Goal: Task Accomplishment & Management: Manage account settings

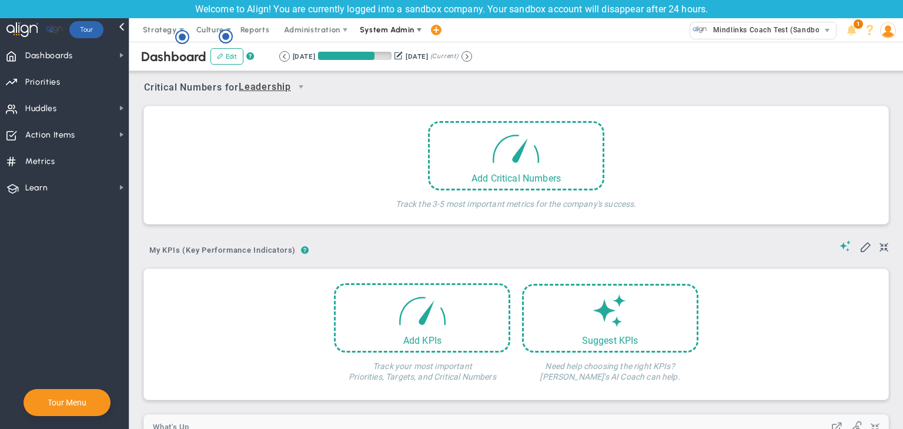
click at [372, 26] on span "System Admin" at bounding box center [387, 29] width 55 height 9
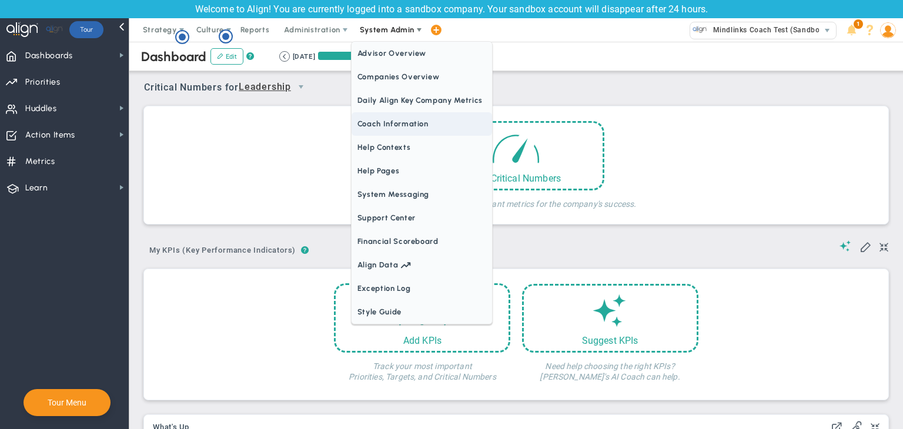
click at [376, 125] on span "Coach Information" at bounding box center [422, 124] width 141 height 24
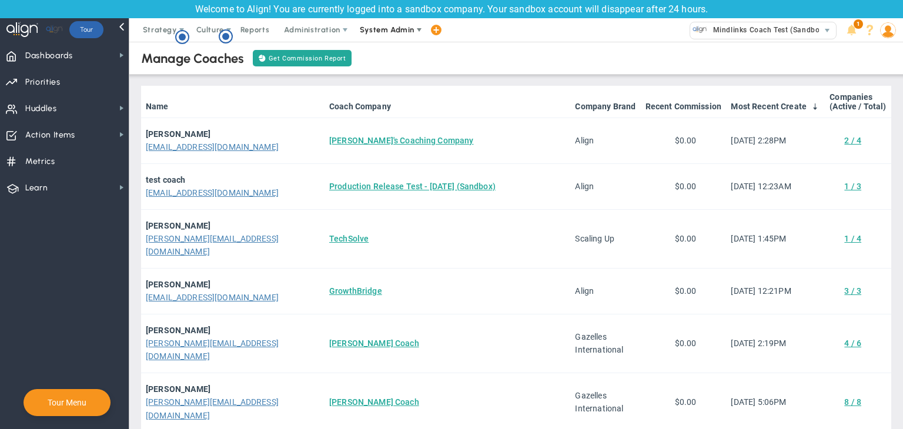
scroll to position [55, 0]
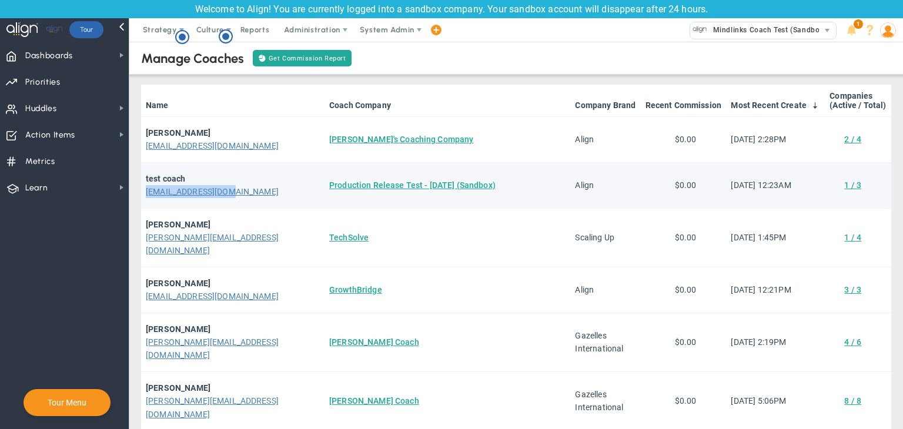
drag, startPoint x: 238, startPoint y: 191, endPoint x: 145, endPoint y: 193, distance: 92.3
click at [145, 193] on td "test coach [EMAIL_ADDRESS][DOMAIN_NAME]" at bounding box center [232, 186] width 183 height 46
click at [188, 200] on td "test coach [EMAIL_ADDRESS][DOMAIN_NAME]" at bounding box center [232, 186] width 183 height 46
click at [186, 191] on link "[EMAIL_ADDRESS][DOMAIN_NAME]" at bounding box center [212, 191] width 133 height 9
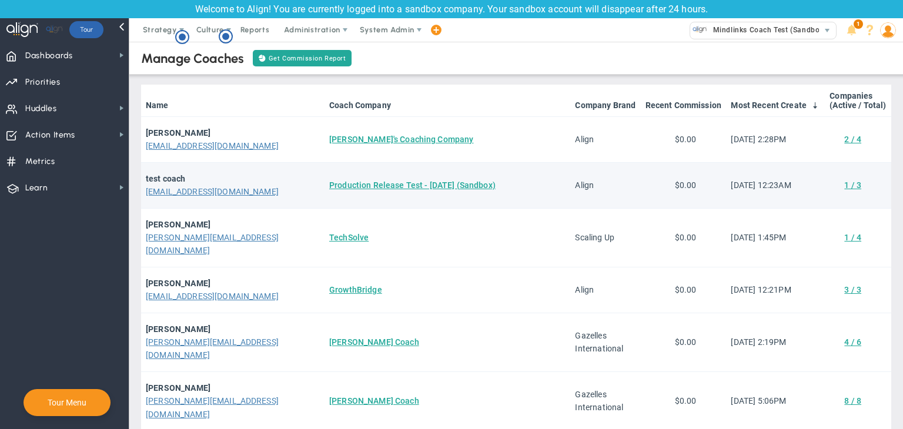
click at [370, 178] on td "Production Release Test - [DATE] (Sandbox)" at bounding box center [448, 186] width 246 height 46
click at [366, 181] on link "Production Release Test - [DATE] (Sandbox)" at bounding box center [412, 185] width 166 height 9
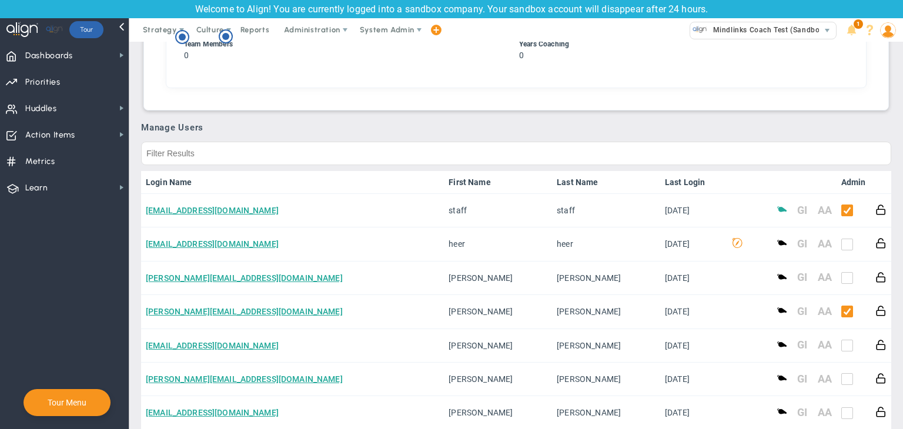
scroll to position [539, 0]
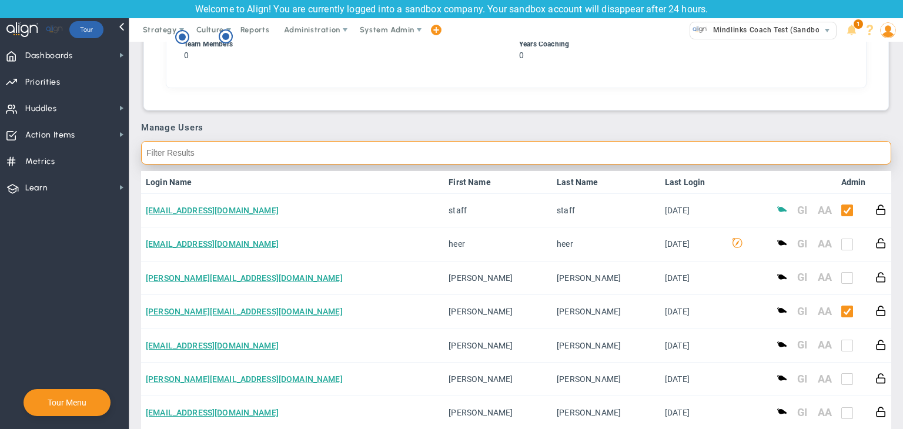
click at [360, 155] on input "text" at bounding box center [516, 153] width 750 height 24
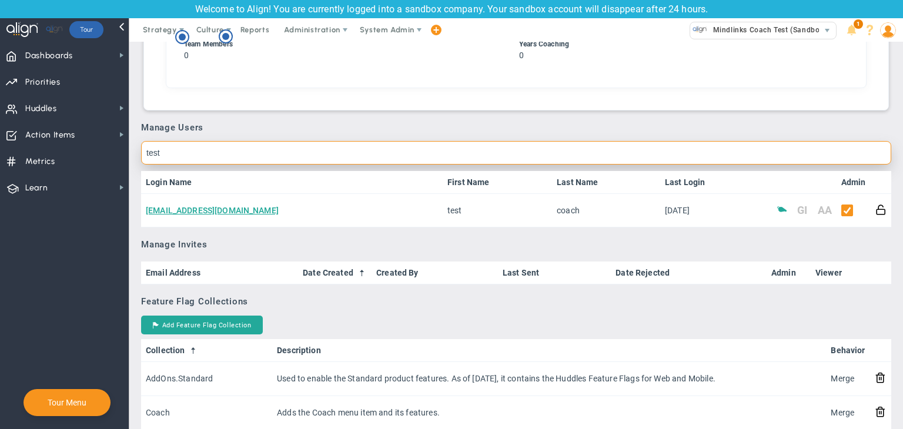
click at [169, 153] on input "test" at bounding box center [516, 153] width 750 height 24
type input "t"
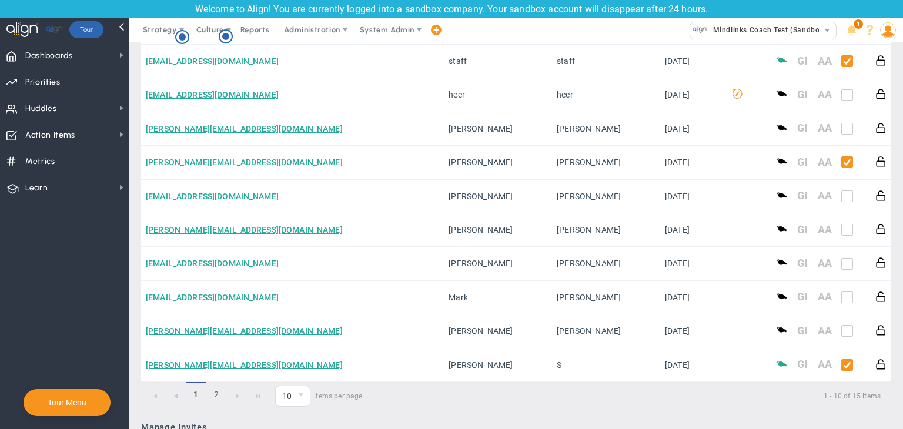
scroll to position [689, 0]
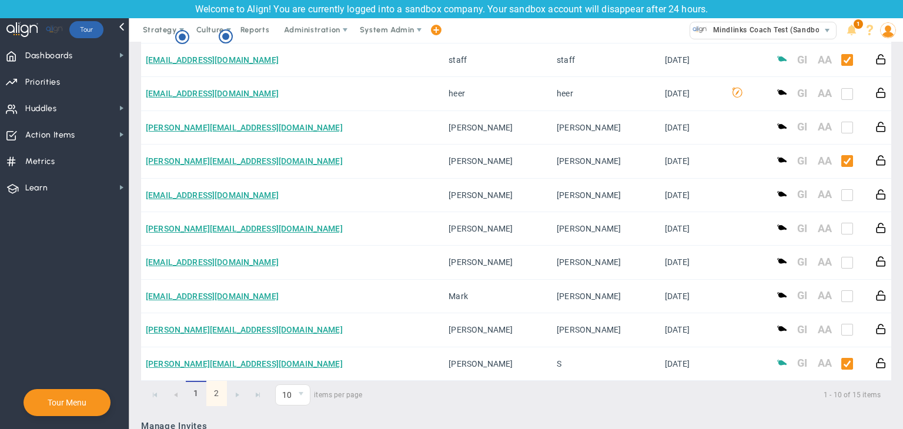
click at [223, 393] on link "2" at bounding box center [216, 393] width 21 height 25
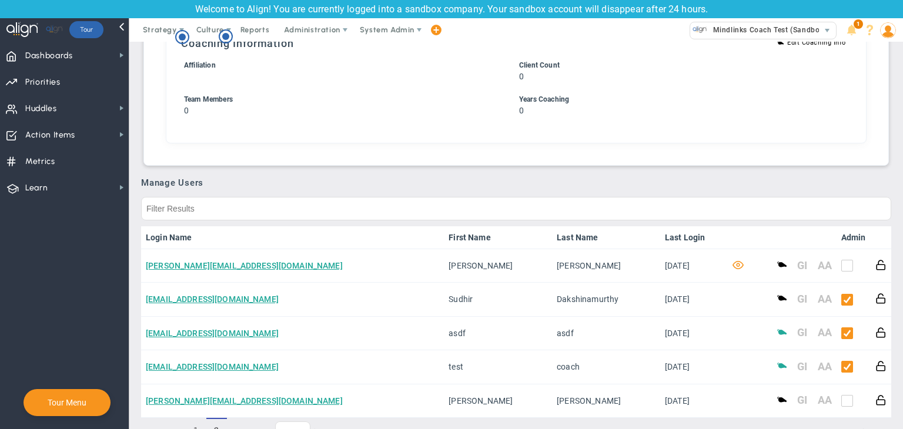
scroll to position [534, 0]
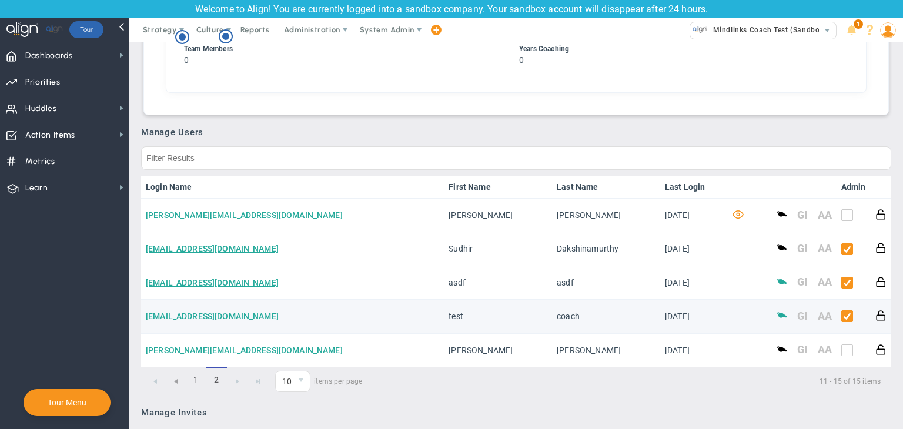
click at [212, 321] on link "[EMAIL_ADDRESS][DOMAIN_NAME]" at bounding box center [212, 316] width 133 height 9
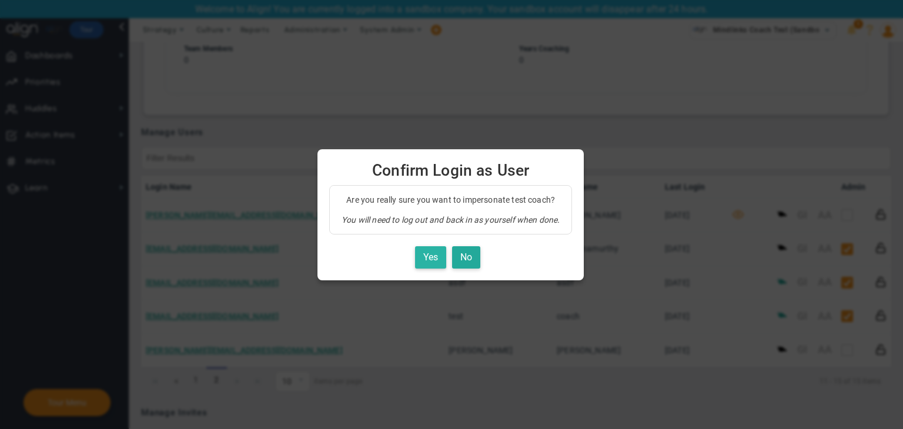
click at [439, 255] on button "Yes" at bounding box center [430, 257] width 31 height 23
